Goal: Task Accomplishment & Management: Manage account settings

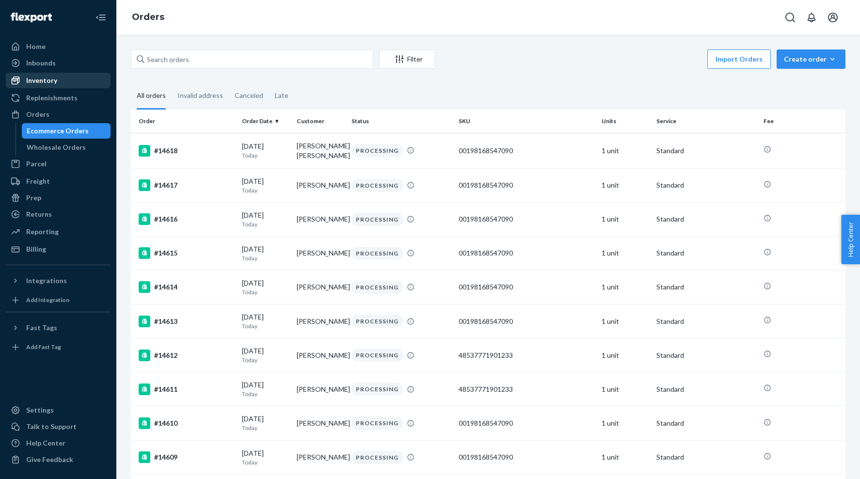
click at [43, 77] on div "Inventory" at bounding box center [41, 81] width 31 height 10
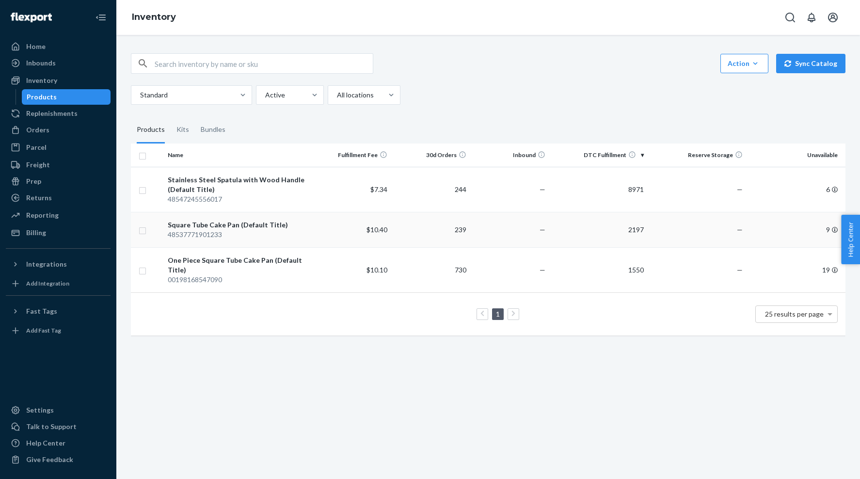
click at [254, 233] on div "48537771901233" at bounding box center [238, 235] width 141 height 10
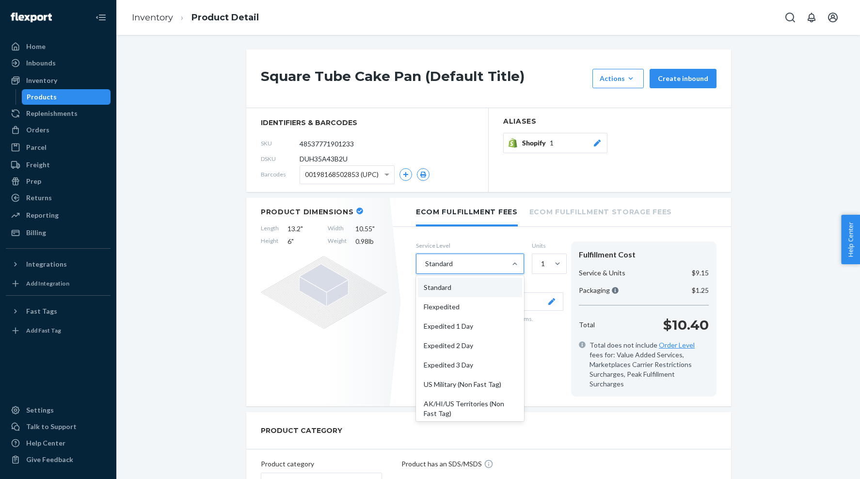
click at [493, 271] on div "Standard" at bounding box center [462, 263] width 90 height 19
click at [425, 269] on input "option Standard focused, 1 of 10. 10 results available. Use Up and Down to choo…" at bounding box center [424, 264] width 1 height 10
click at [485, 311] on div "Flexpedited" at bounding box center [470, 306] width 104 height 19
click at [425, 269] on input "option Flexpedited focused, 0 of 10. 10 results available. Use Up and Down to c…" at bounding box center [424, 264] width 1 height 10
click at [469, 264] on div "Flexpedited" at bounding box center [462, 263] width 90 height 19
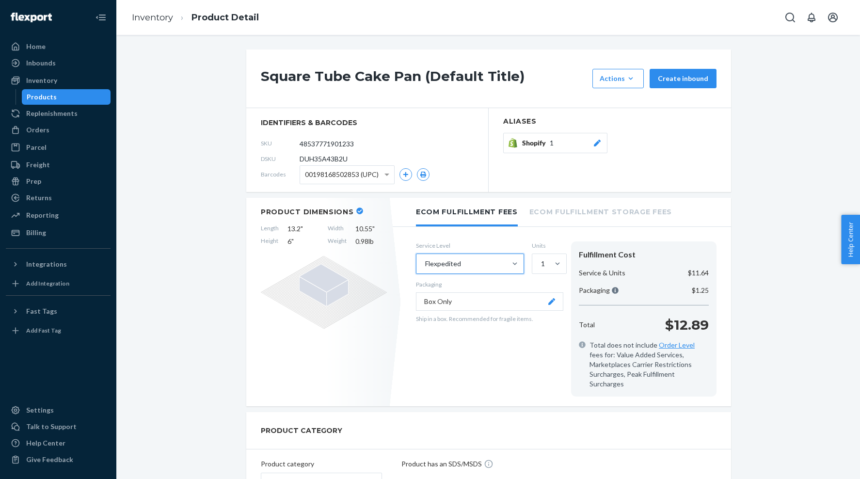
click at [425, 264] on input "option Flexpedited, selected. 0 results available. Select is focused ,type to r…" at bounding box center [424, 264] width 1 height 10
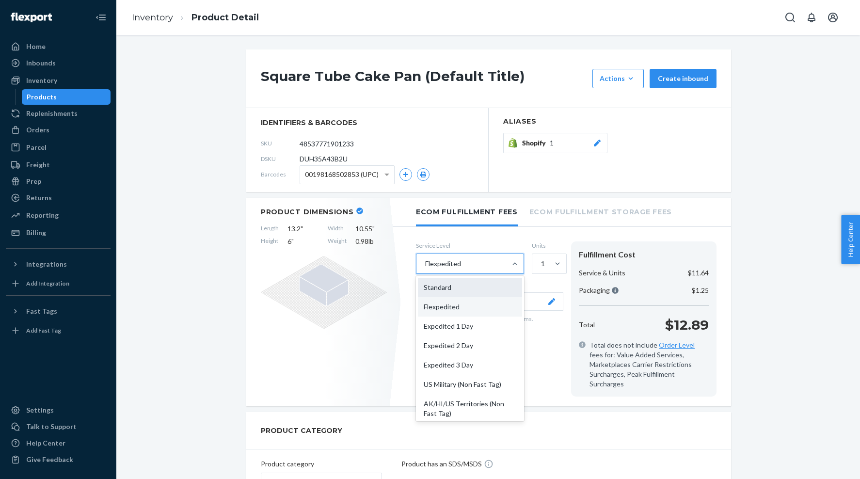
click at [463, 286] on div "Standard" at bounding box center [470, 287] width 104 height 19
click at [425, 269] on input "option Flexpedited, selected. option Standard focused, 1 of 10. 10 results avai…" at bounding box center [424, 264] width 1 height 10
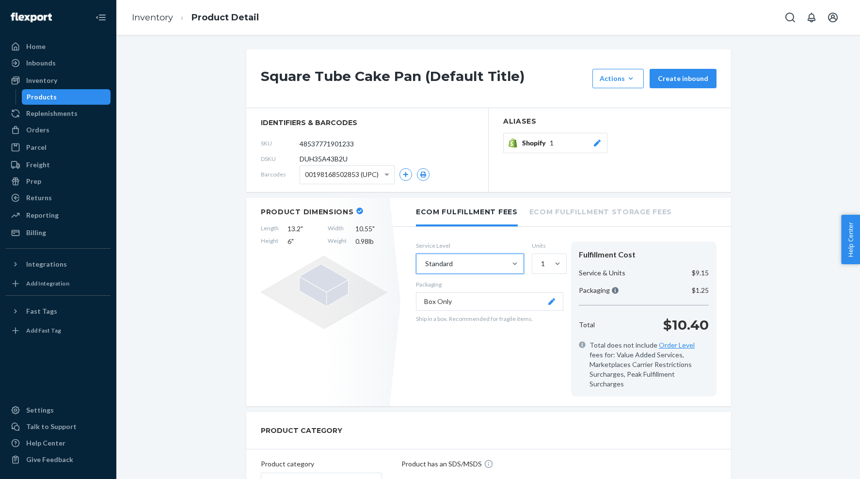
click at [438, 358] on div "Service Level Standard Units 1 Packaging Box Only Ship in a box. Recommended fo…" at bounding box center [489, 319] width 147 height 155
click at [101, 100] on div "Products" at bounding box center [66, 97] width 87 height 14
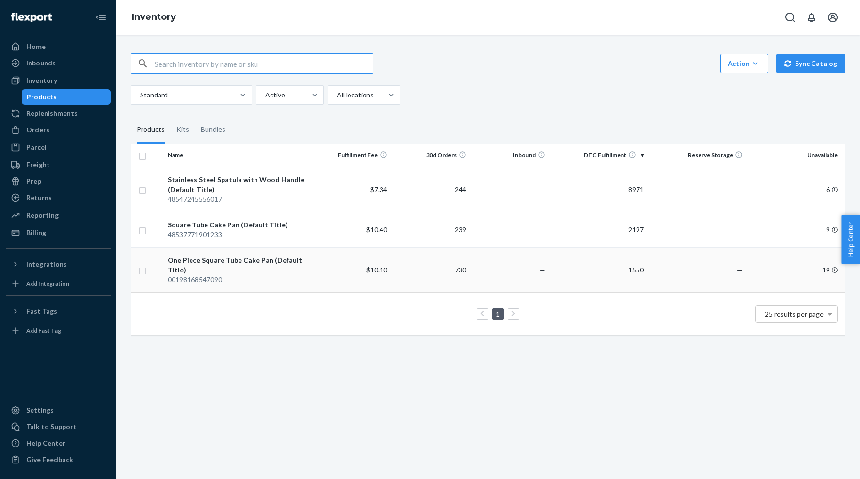
click at [214, 256] on div "One Piece Square Tube Cake Pan (Default Title)" at bounding box center [238, 265] width 141 height 19
click at [400, 227] on td "239" at bounding box center [430, 229] width 79 height 35
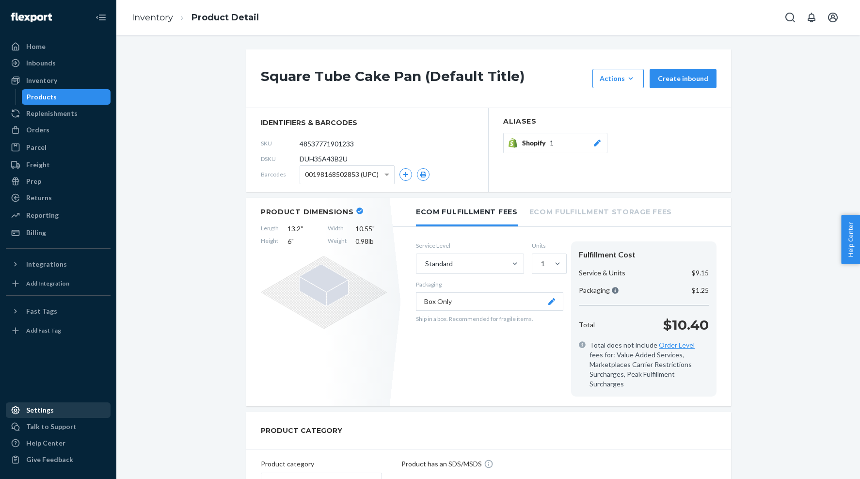
click at [51, 408] on div "Settings" at bounding box center [58, 411] width 103 height 14
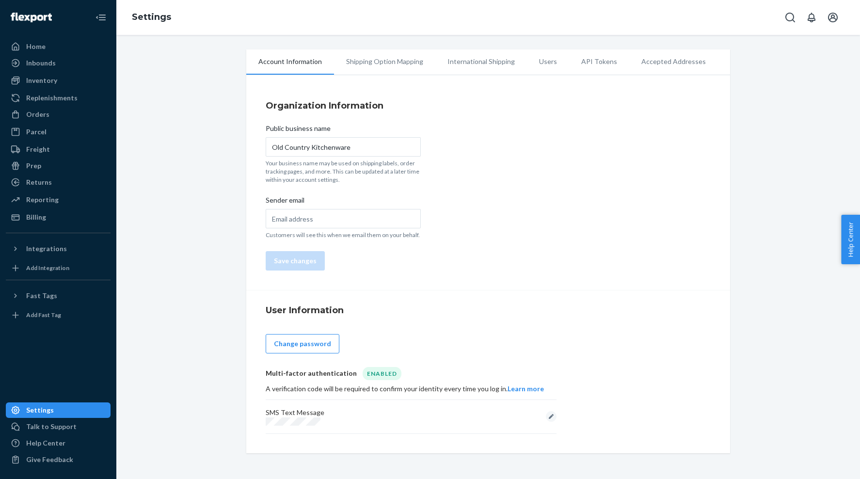
click at [396, 67] on li "Shipping Option Mapping" at bounding box center [384, 61] width 101 height 24
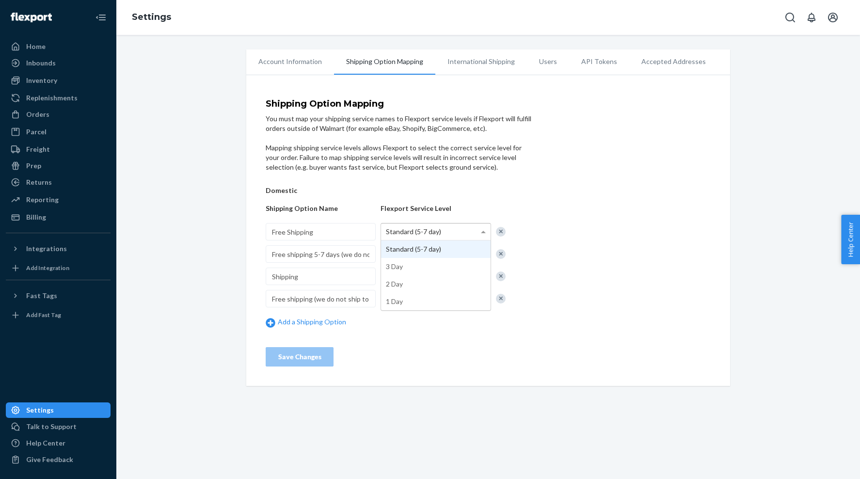
click at [433, 228] on span "Standard (5-7 day)" at bounding box center [413, 231] width 55 height 8
click at [520, 164] on div "Mapping shipping service levels allows Flexport to select the correct service l…" at bounding box center [399, 157] width 267 height 29
click at [503, 158] on div "Mapping shipping service levels allows Flexport to select the correct service l…" at bounding box center [399, 157] width 267 height 29
click at [482, 66] on li "International Shipping" at bounding box center [482, 61] width 92 height 24
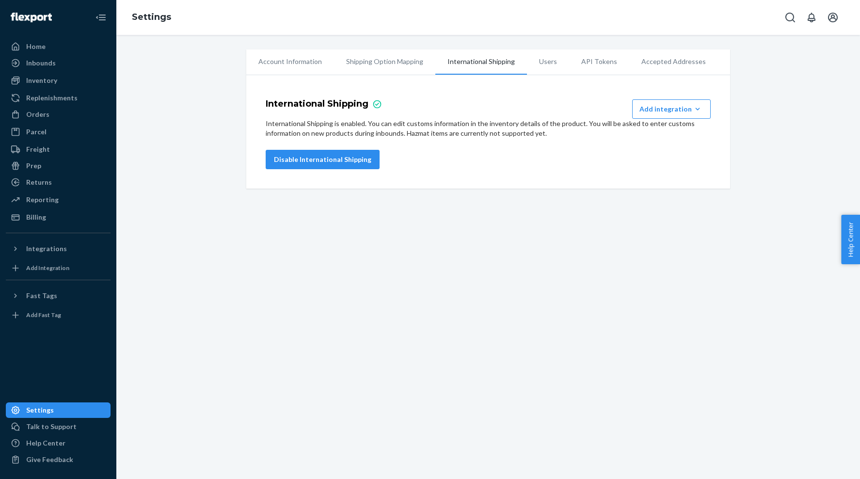
click at [558, 64] on li "Users" at bounding box center [548, 61] width 42 height 24
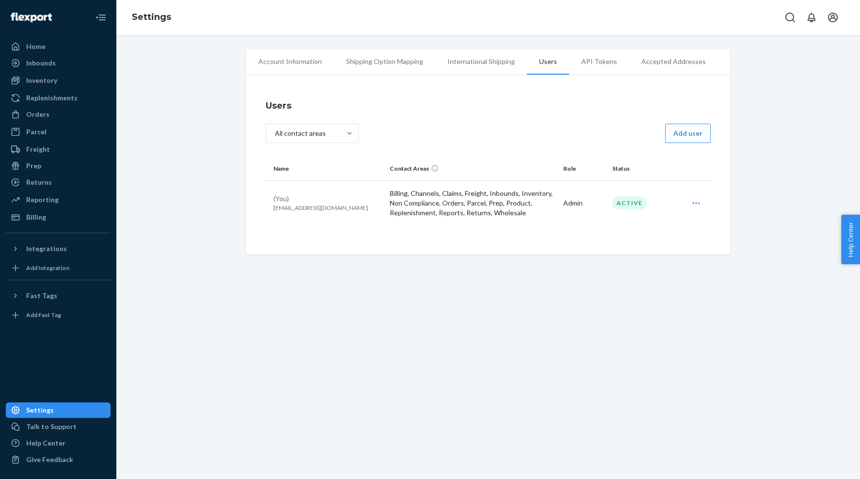
click at [587, 64] on li "API Tokens" at bounding box center [599, 61] width 60 height 24
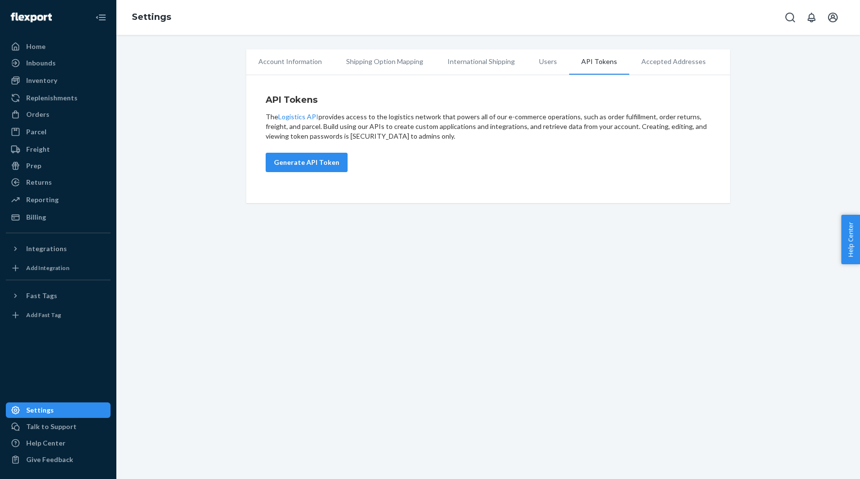
click at [655, 65] on li "Accepted Addresses" at bounding box center [674, 61] width 89 height 24
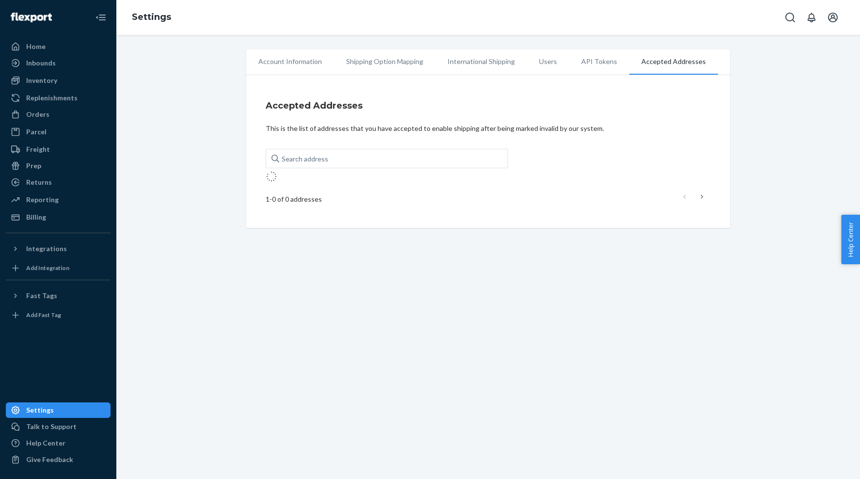
click at [385, 69] on li "Shipping Option Mapping" at bounding box center [384, 61] width 101 height 24
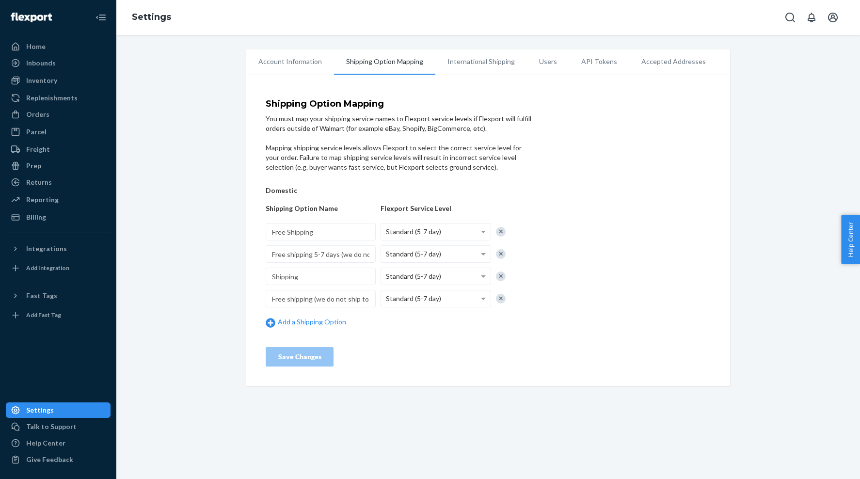
click at [361, 99] on h4 "Shipping Option Mapping" at bounding box center [399, 104] width 267 height 10
copy h4 "Shipping Option Mapping"
click at [56, 65] on div "Inbounds" at bounding box center [58, 63] width 103 height 14
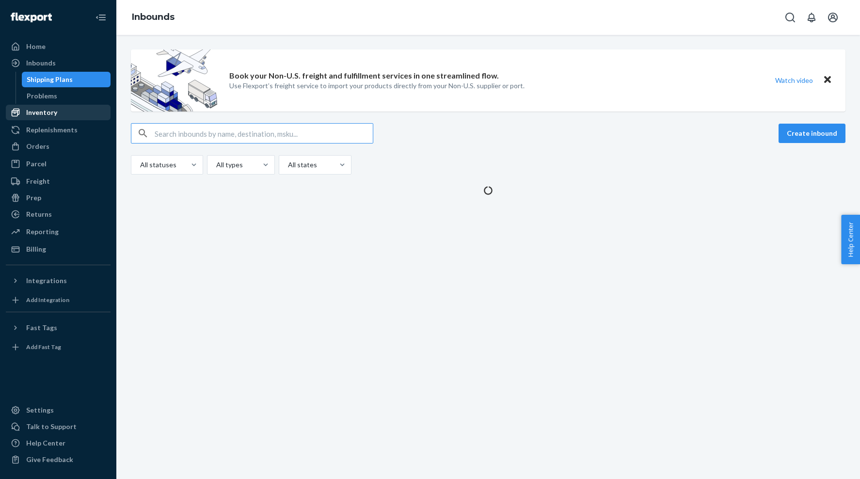
click at [58, 112] on div "Inventory" at bounding box center [58, 113] width 103 height 14
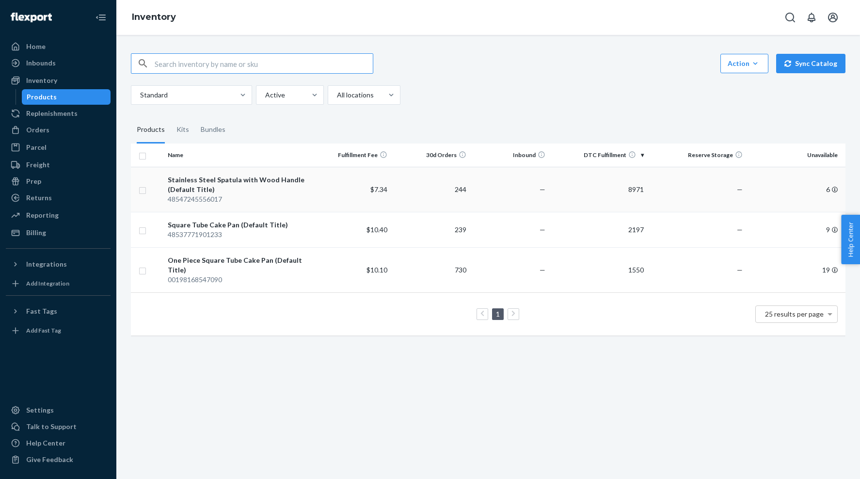
click at [231, 183] on div "Stainless Steel Spatula with Wood Handle (Default Title)" at bounding box center [238, 184] width 141 height 19
click at [252, 265] on div "One Piece Square Tube Cake Pan (Default Title)" at bounding box center [238, 265] width 141 height 19
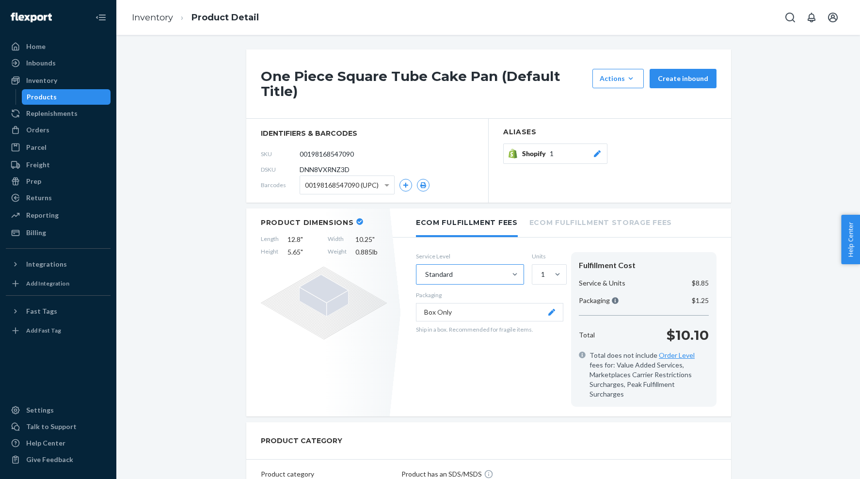
click at [455, 278] on div "Standard" at bounding box center [462, 274] width 90 height 19
click at [425, 278] on input "Standard" at bounding box center [424, 275] width 1 height 10
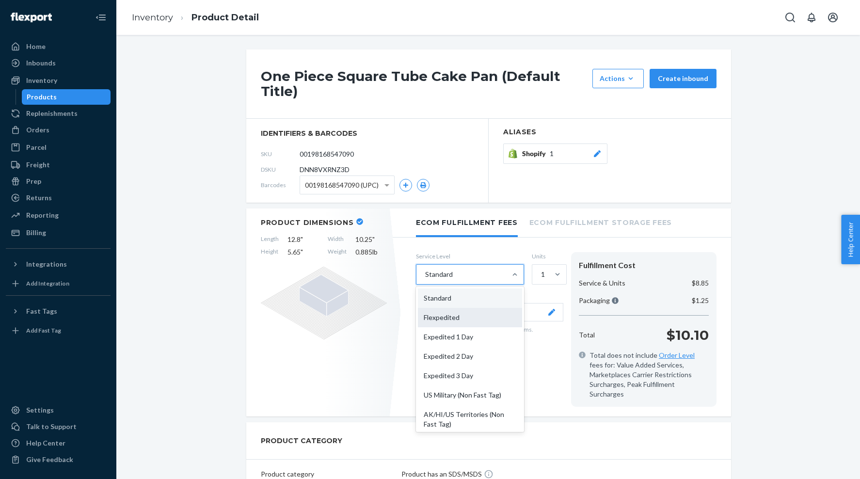
click at [457, 314] on div "Flexpedited" at bounding box center [470, 317] width 104 height 19
click at [425, 279] on input "option Flexpedited focused, 2 of 10. 10 results available. Use Up and Down to c…" at bounding box center [424, 275] width 1 height 10
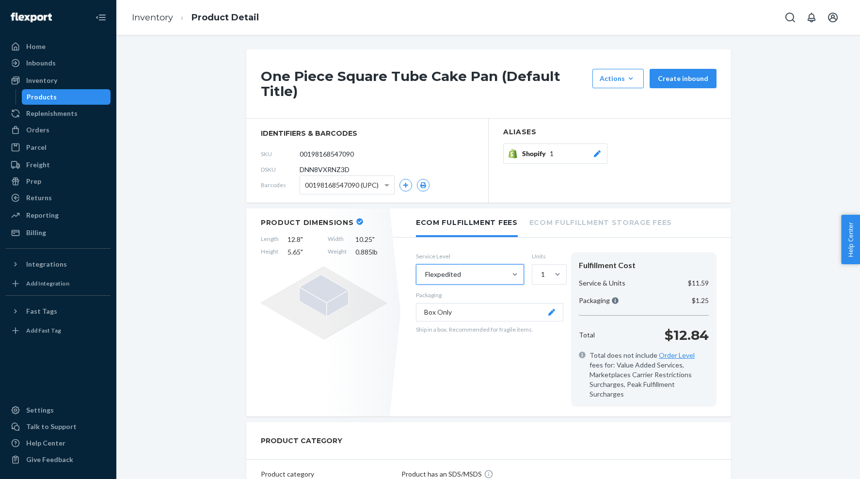
click at [456, 268] on div "Flexpedited" at bounding box center [462, 274] width 90 height 19
click at [425, 270] on input "option Flexpedited, selected. 0 results available. Select is focused ,type to r…" at bounding box center [424, 275] width 1 height 10
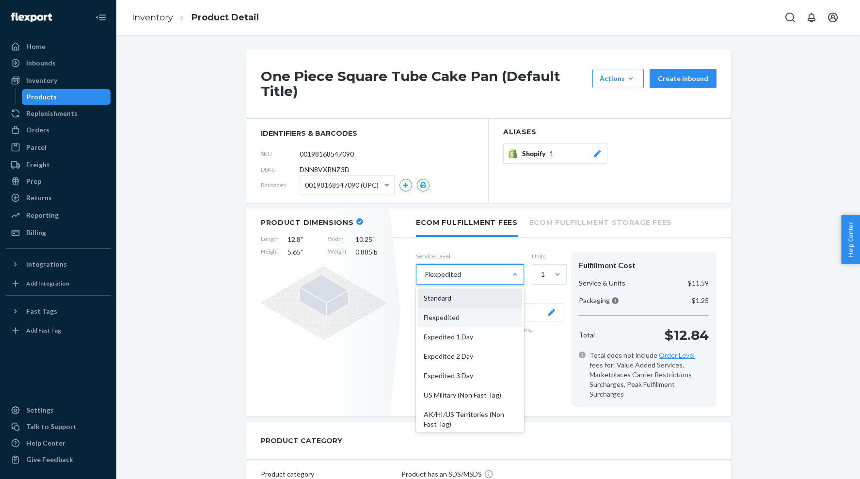
click at [445, 297] on div "Standard" at bounding box center [470, 298] width 104 height 19
click at [425, 279] on input "option Flexpedited, selected. option Standard focused, 1 of 10. 10 results avai…" at bounding box center [424, 275] width 1 height 10
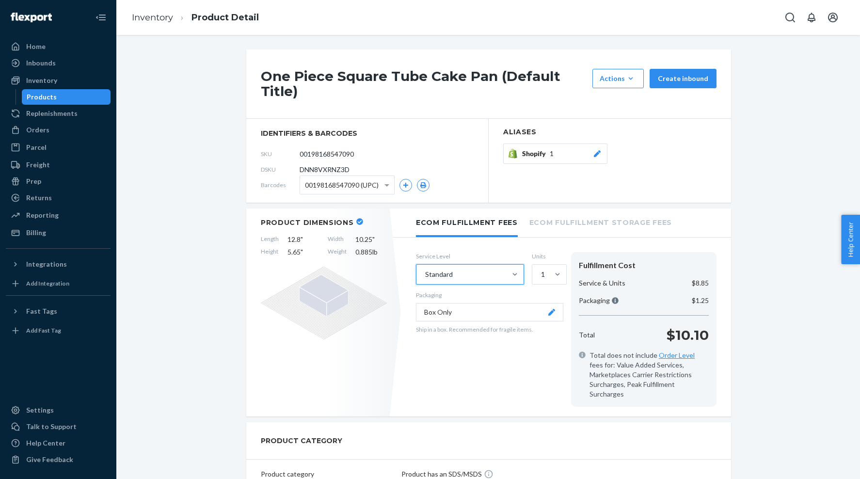
click at [452, 268] on div "Standard" at bounding box center [462, 274] width 90 height 19
click at [425, 270] on input "option Standard, selected. 0 results available. Select is focused ,type to refi…" at bounding box center [424, 275] width 1 height 10
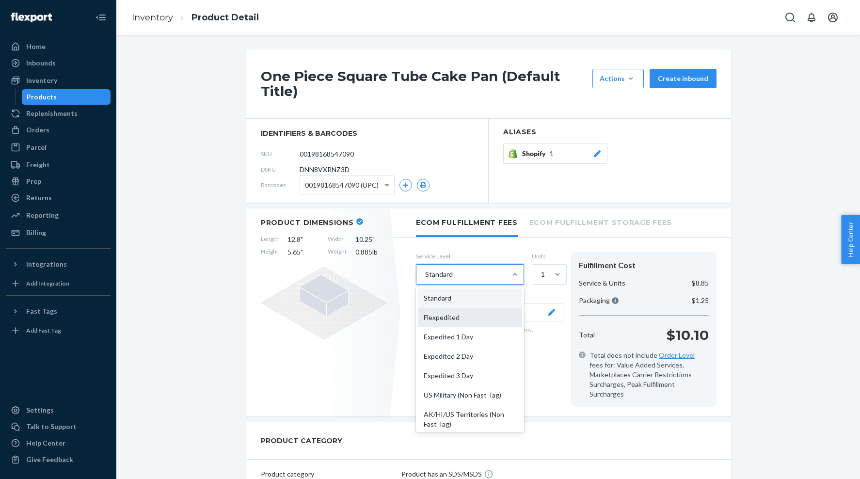
click at [452, 316] on div "Flexpedited" at bounding box center [470, 317] width 104 height 19
click at [425, 279] on input "option Standard, selected. option Flexpedited focused, 2 of 10. 10 results avai…" at bounding box center [424, 275] width 1 height 10
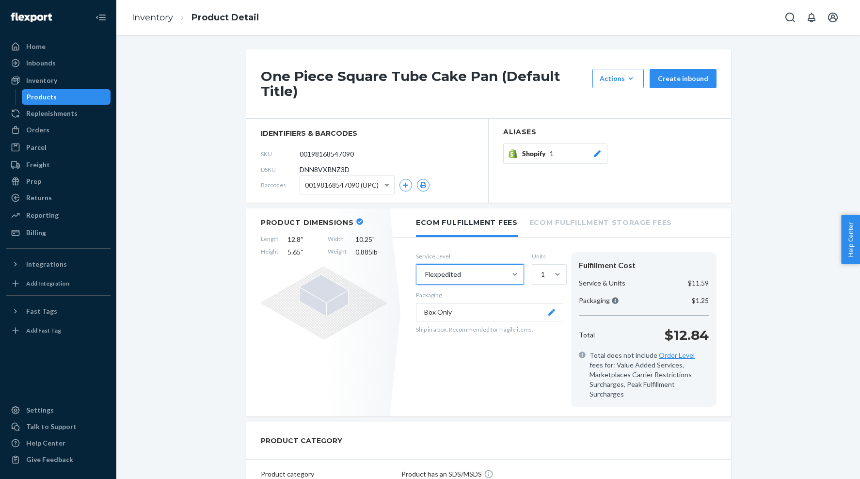
click at [452, 275] on div "Flexpedited" at bounding box center [443, 275] width 36 height 10
click at [425, 275] on input "option Flexpedited, selected. 0 results available. Select is focused ,type to r…" at bounding box center [424, 275] width 1 height 10
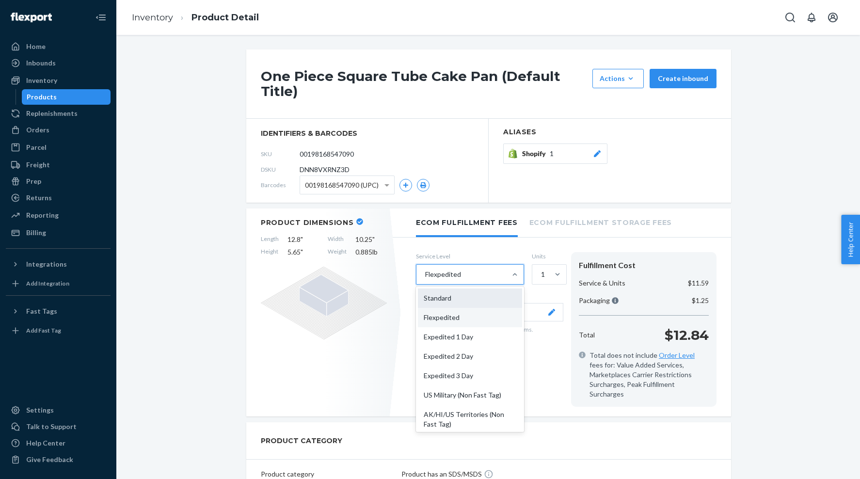
click at [444, 293] on div "Standard" at bounding box center [470, 298] width 104 height 19
click at [425, 279] on input "option Flexpedited, selected. option Standard focused, 1 of 10. 10 results avai…" at bounding box center [424, 275] width 1 height 10
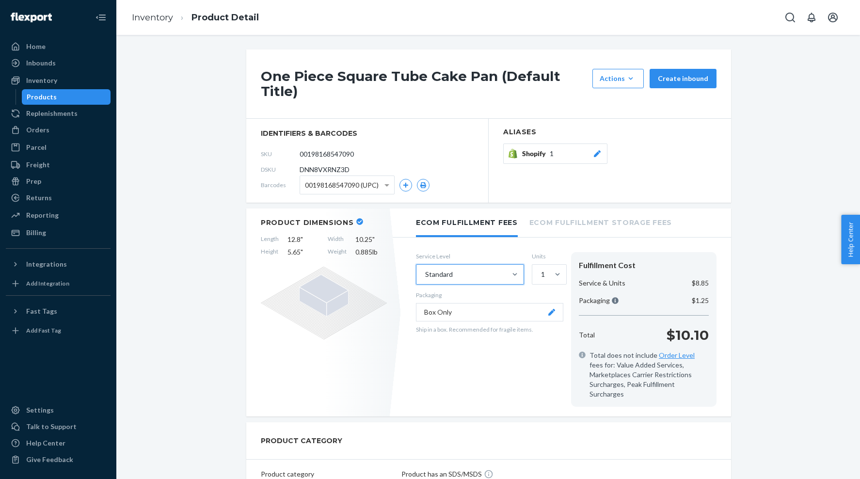
click at [80, 101] on div "Products" at bounding box center [66, 97] width 87 height 14
